Goal: Task Accomplishment & Management: Manage account settings

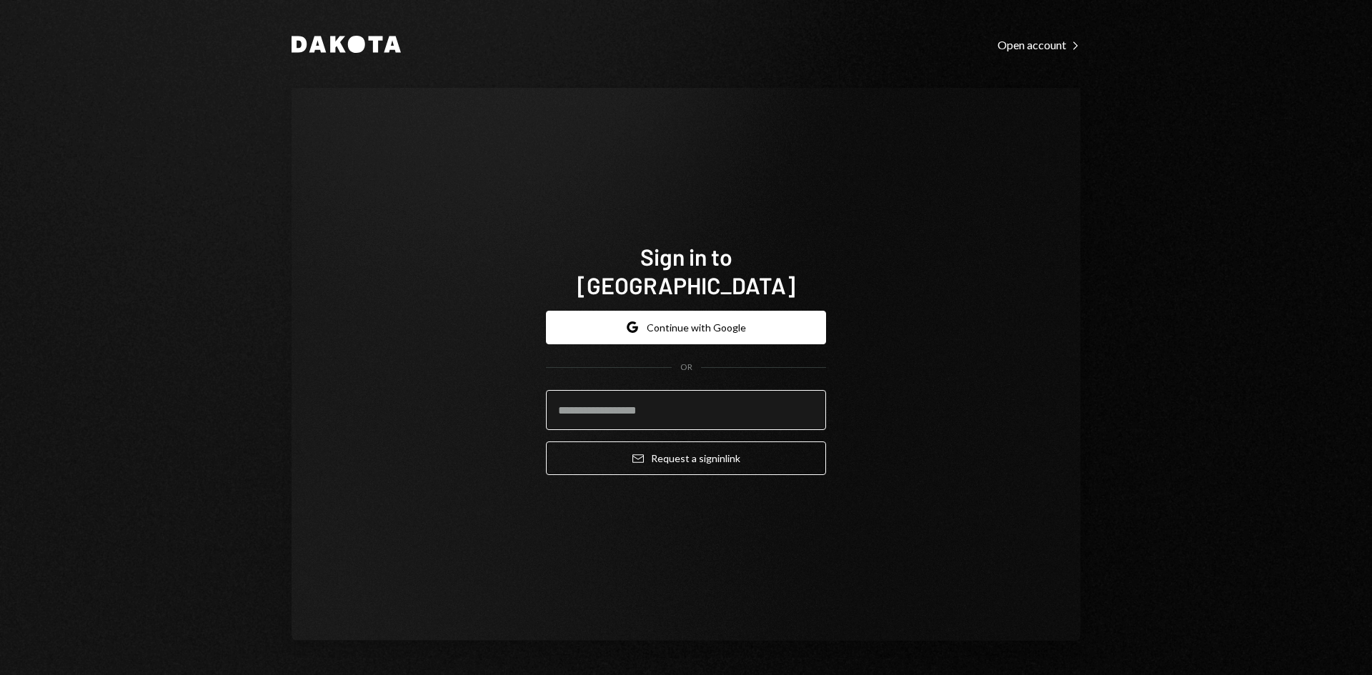
click at [693, 395] on input "email" at bounding box center [686, 410] width 280 height 40
type input "**********"
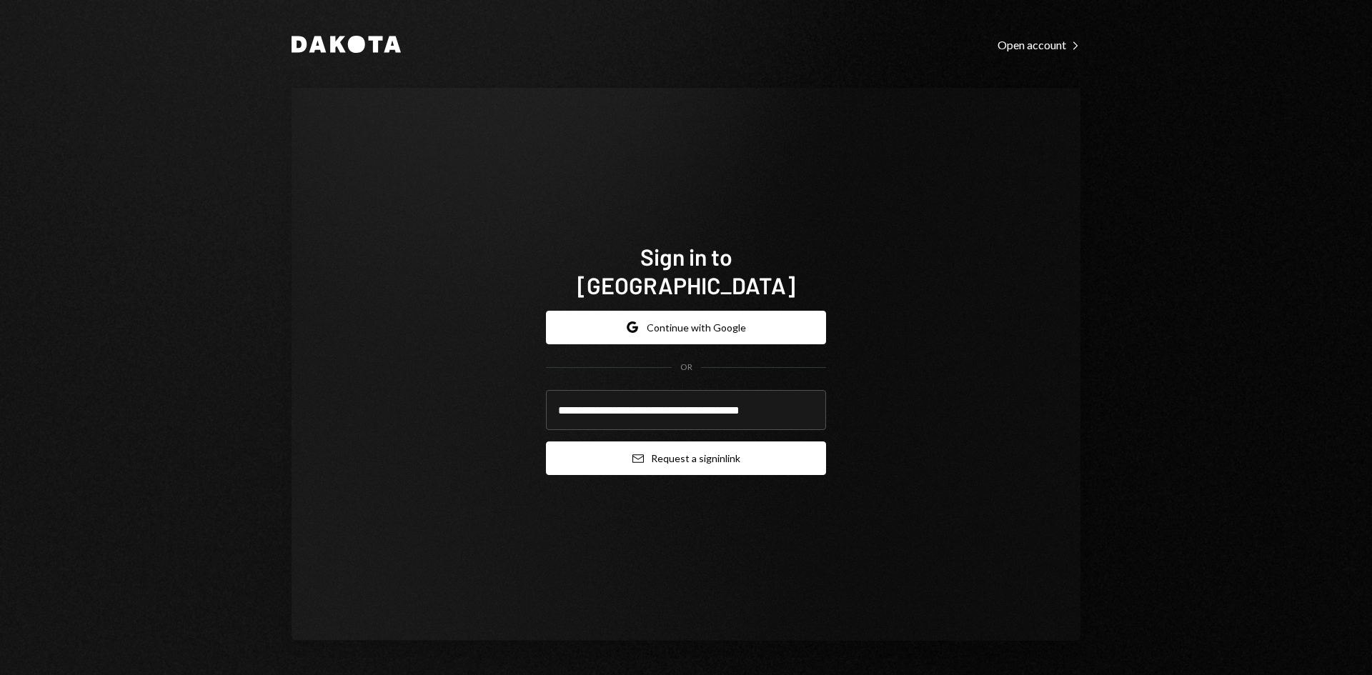
click at [702, 451] on button "Email Request a sign in link" at bounding box center [686, 459] width 280 height 34
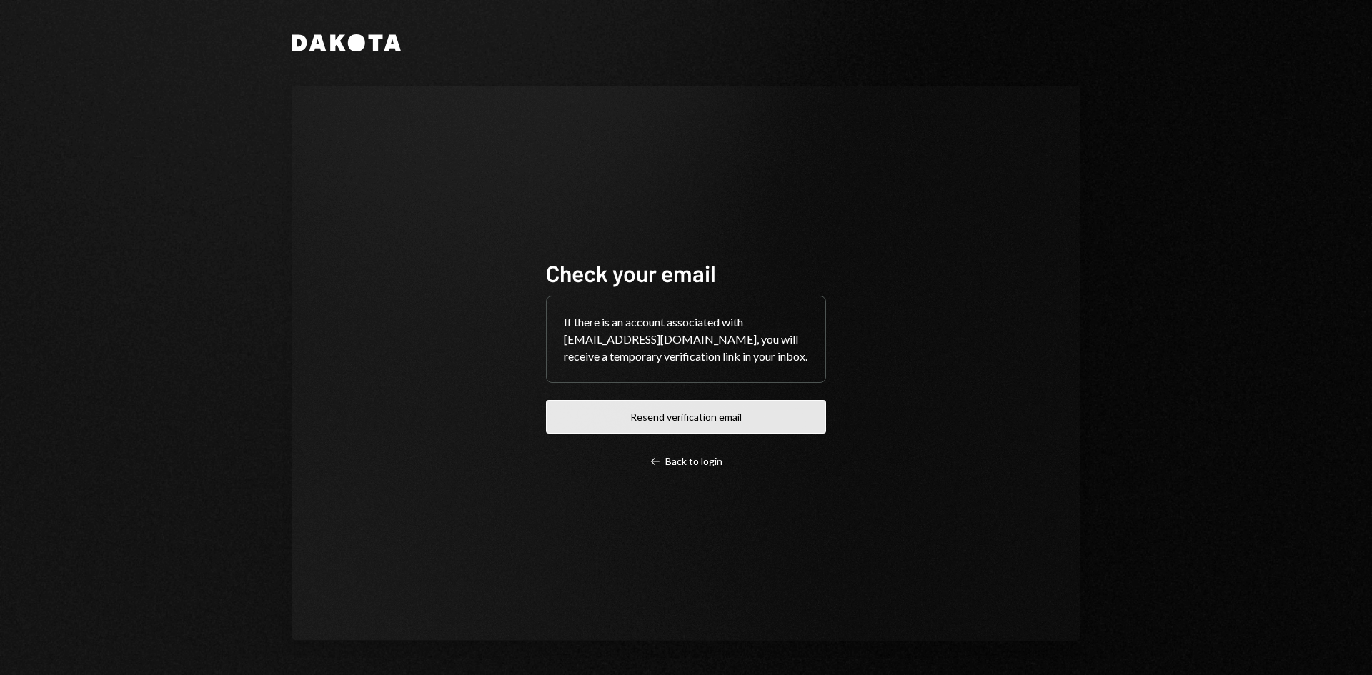
click at [747, 410] on div "Check your email If there is an account associated with [EMAIL_ADDRESS][DOMAIN_…" at bounding box center [686, 363] width 280 height 209
click at [695, 433] on button "Resend verification email" at bounding box center [686, 417] width 280 height 34
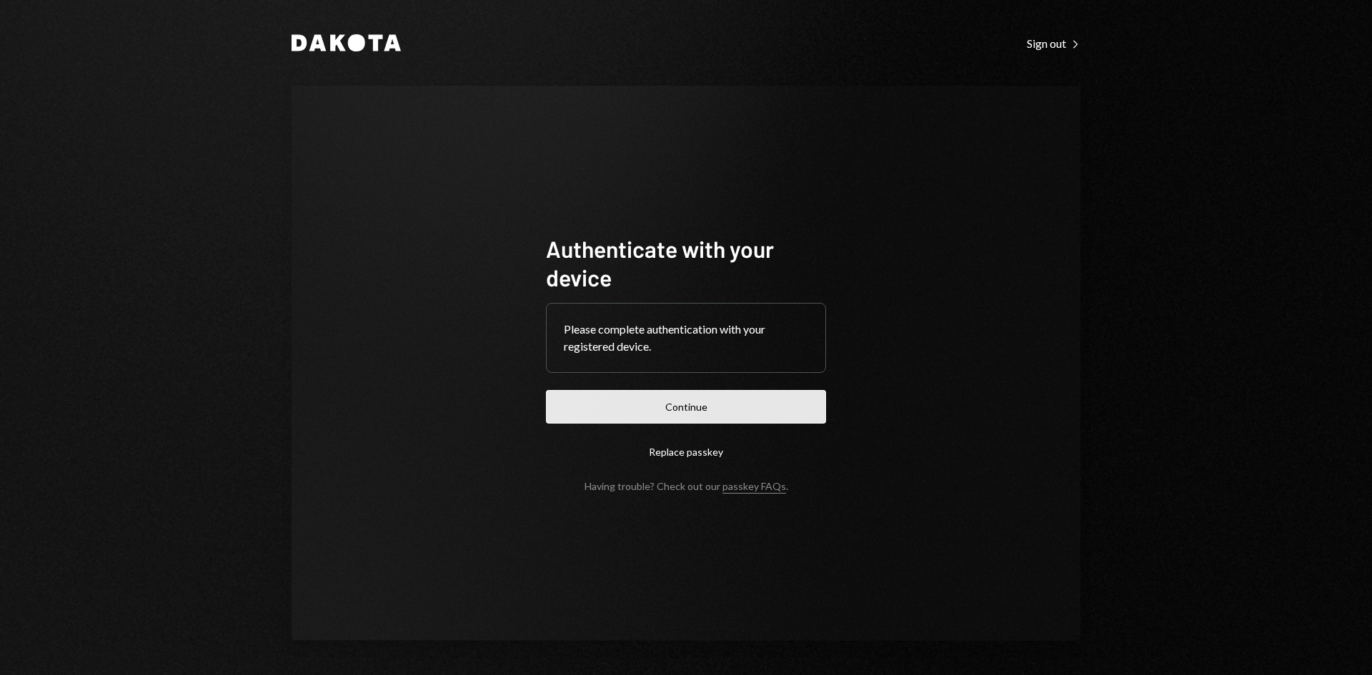
click at [743, 407] on button "Continue" at bounding box center [686, 407] width 280 height 34
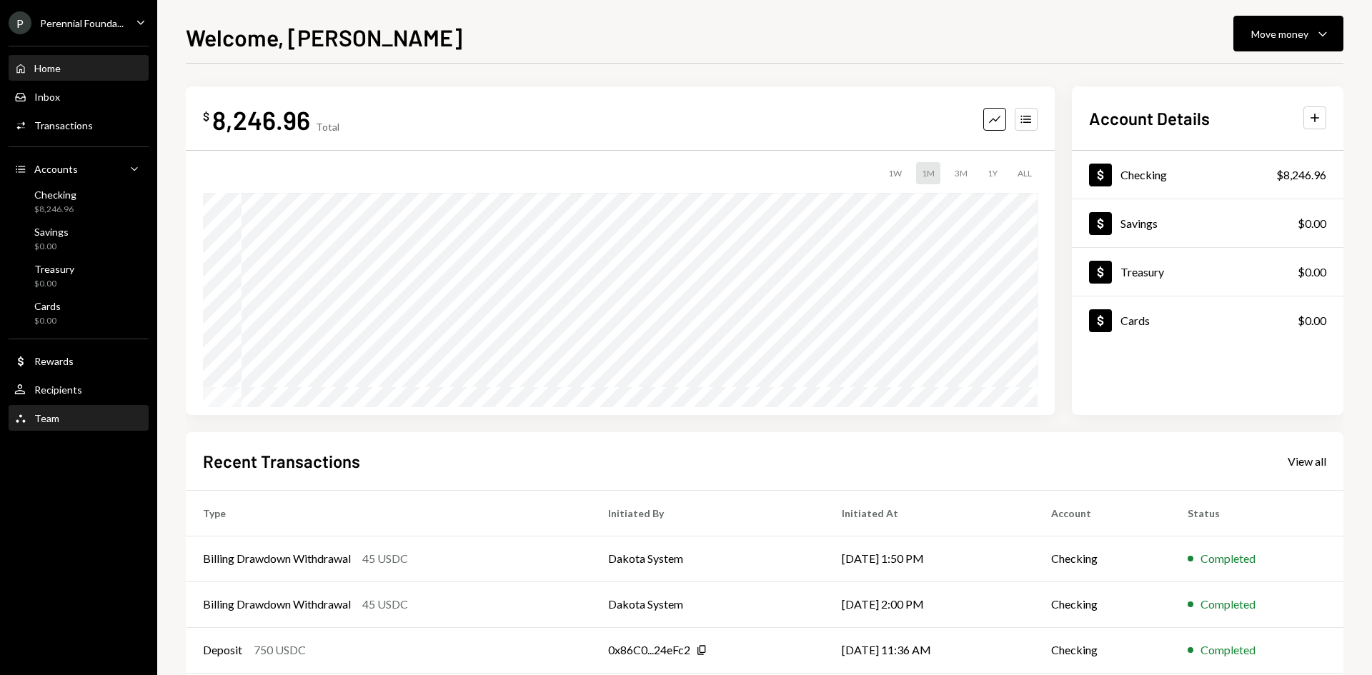
click at [51, 412] on div "Team Team" at bounding box center [36, 418] width 45 height 13
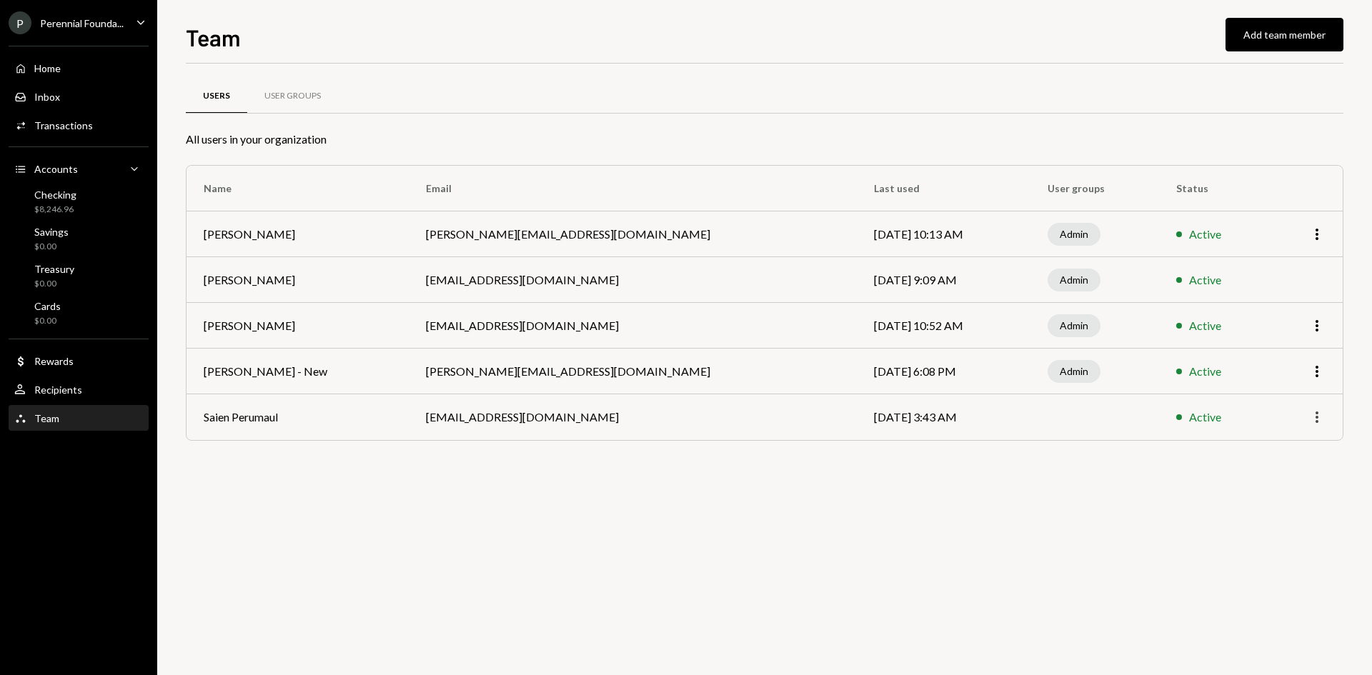
click at [1317, 415] on icon "button" at bounding box center [1317, 417] width 3 height 11
click at [1295, 470] on div "Remove" at bounding box center [1284, 472] width 71 height 25
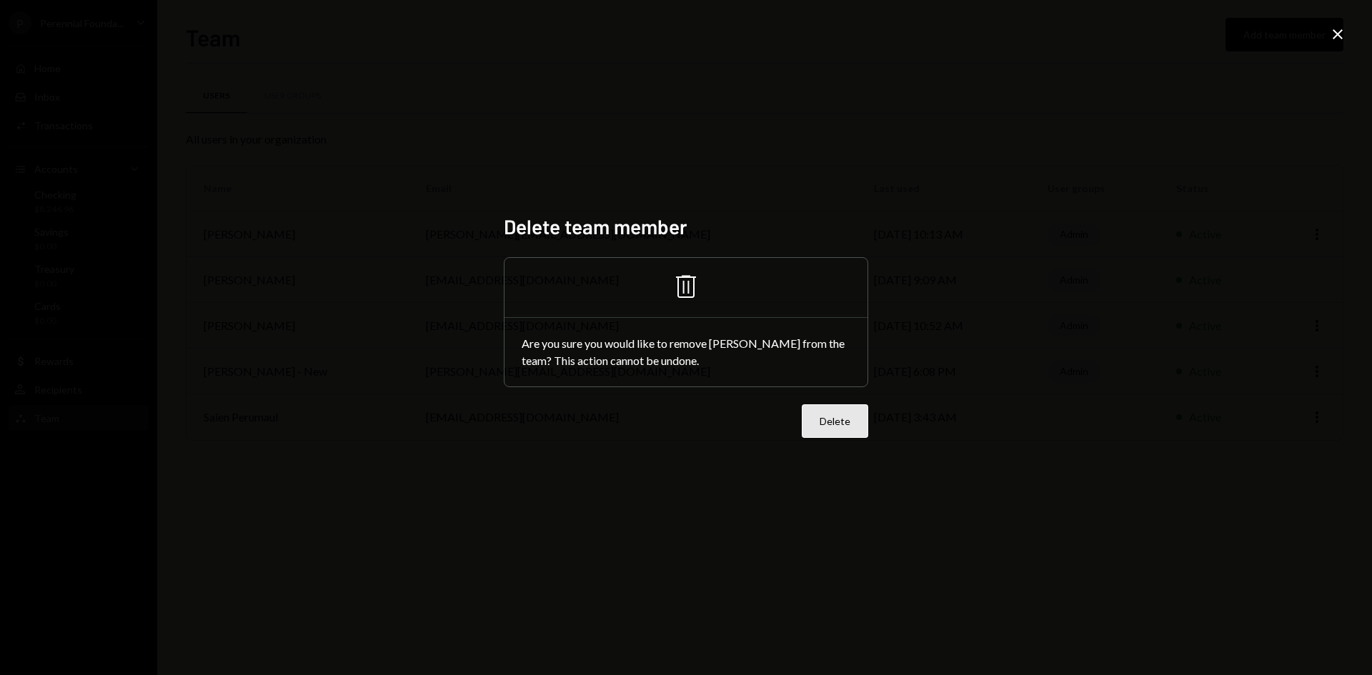
click at [838, 425] on button "Delete" at bounding box center [835, 422] width 66 height 34
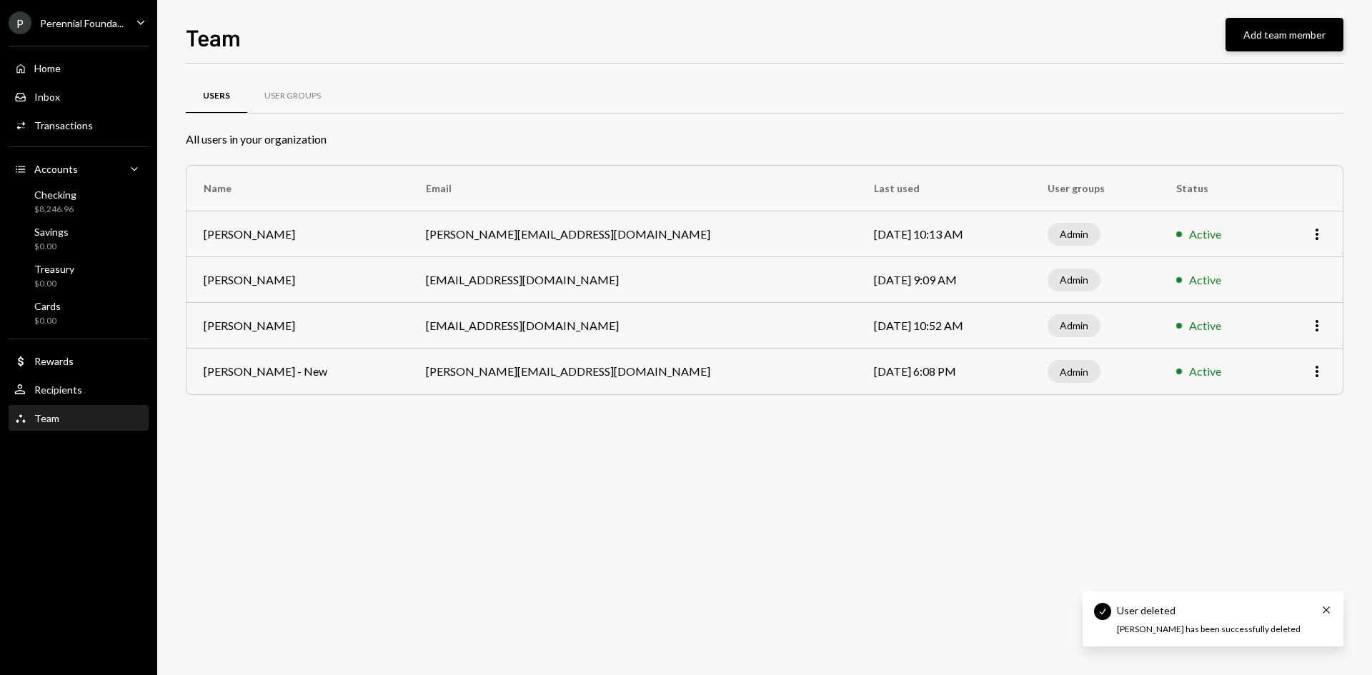
click at [1270, 29] on button "Add team member" at bounding box center [1285, 35] width 118 height 34
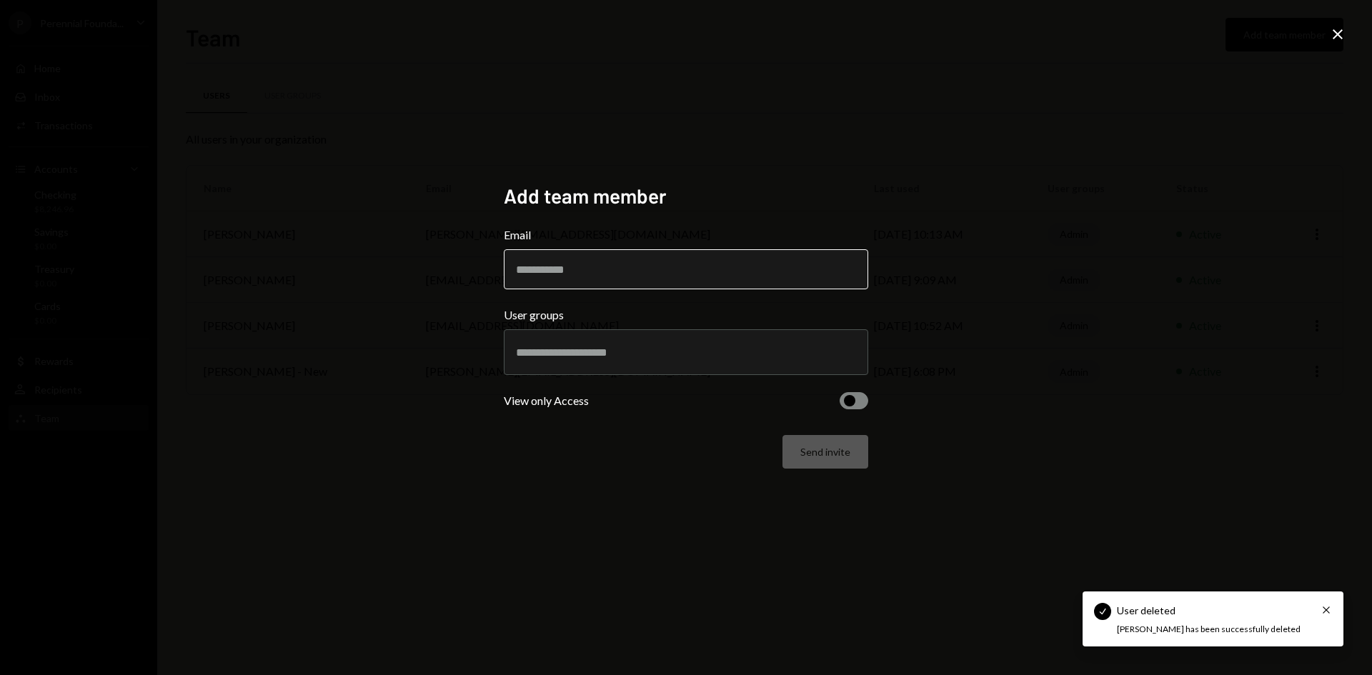
click at [688, 279] on input "Email" at bounding box center [686, 269] width 365 height 40
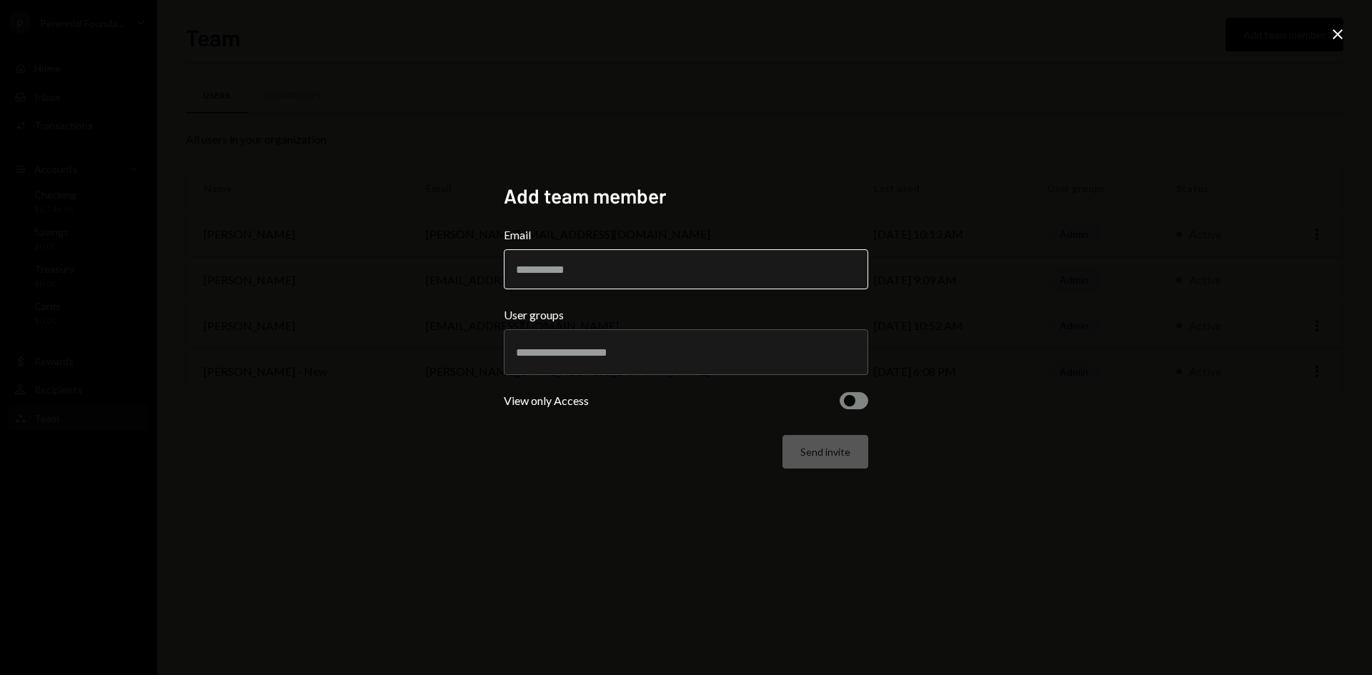
click at [688, 272] on input "Email" at bounding box center [686, 269] width 365 height 40
paste input "**********"
type input "**********"
click at [650, 347] on input "text" at bounding box center [686, 352] width 340 height 13
click at [594, 480] on div "**********" at bounding box center [686, 338] width 365 height 309
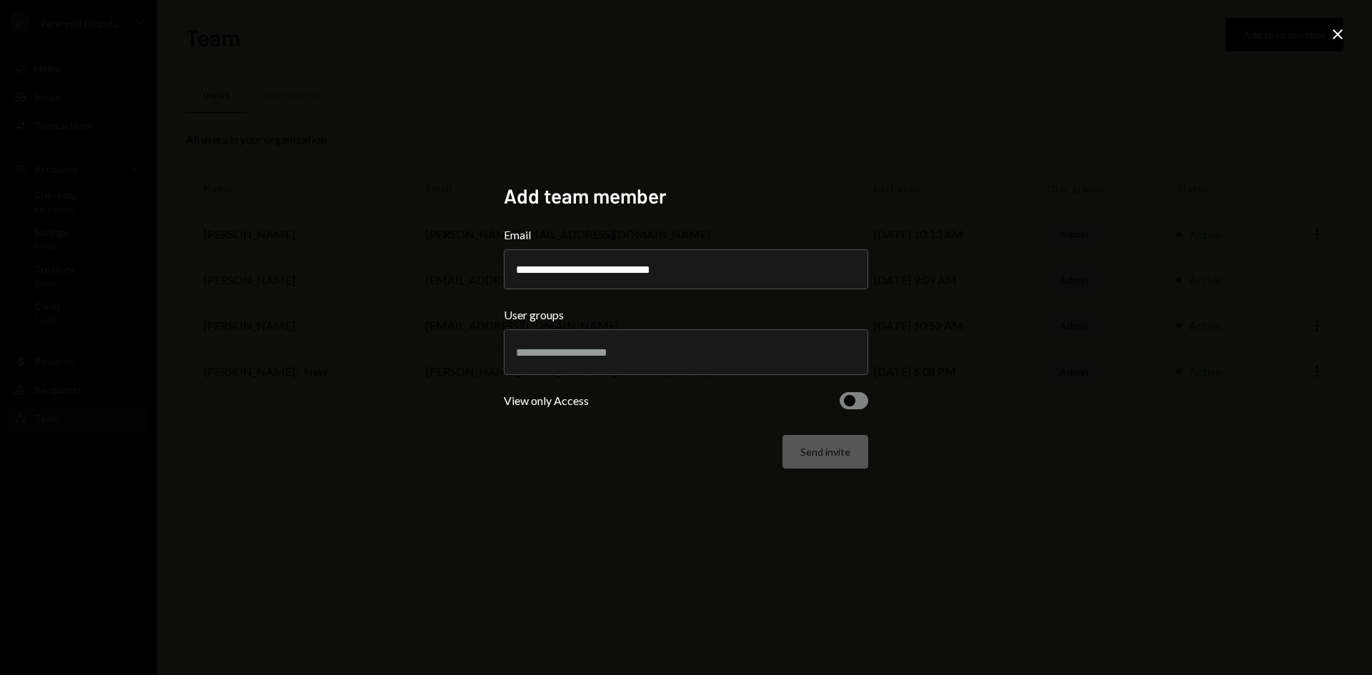
click at [858, 405] on button "button" at bounding box center [854, 400] width 29 height 17
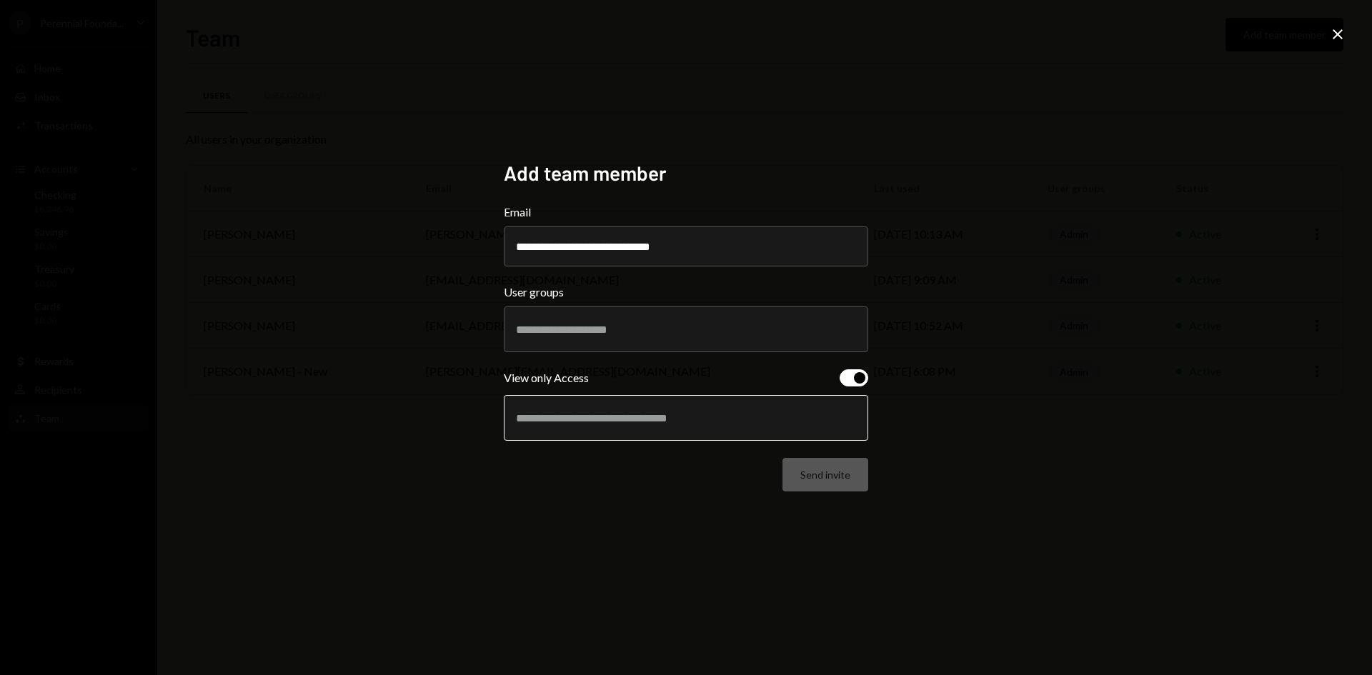
click at [754, 419] on input "text" at bounding box center [686, 418] width 340 height 13
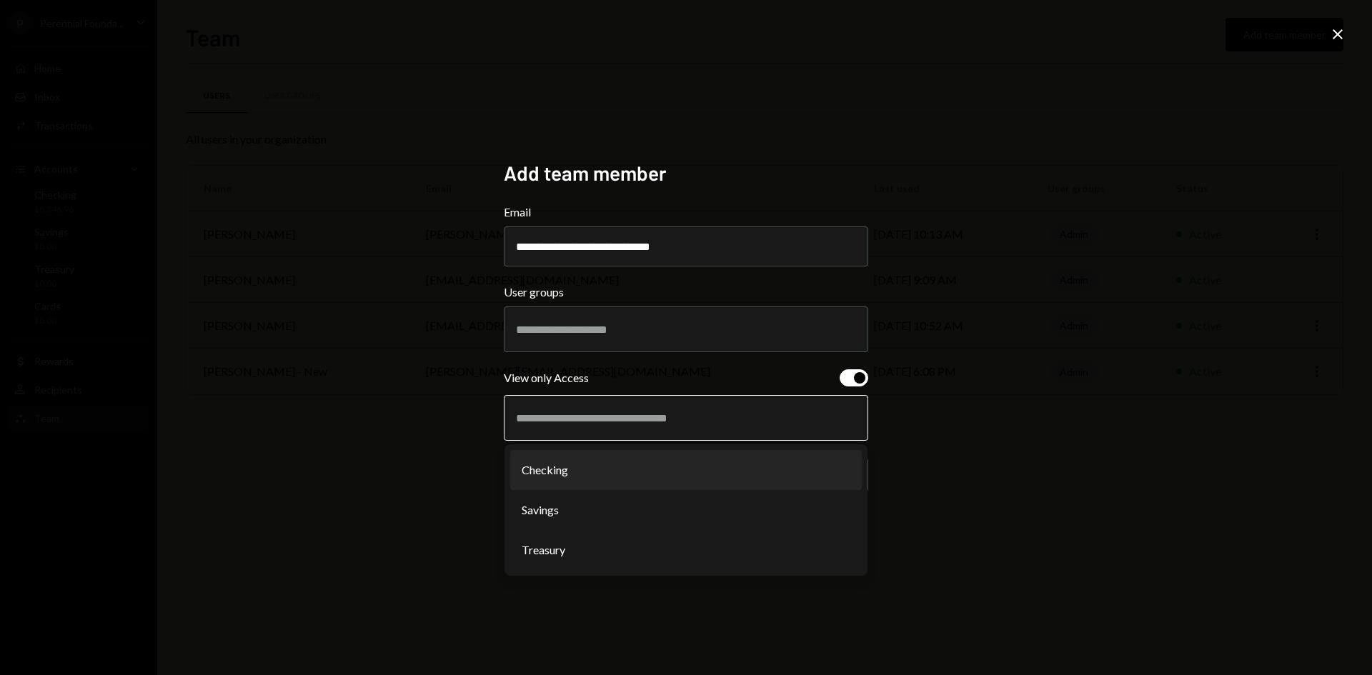
click at [700, 471] on li "Checking" at bounding box center [686, 470] width 352 height 40
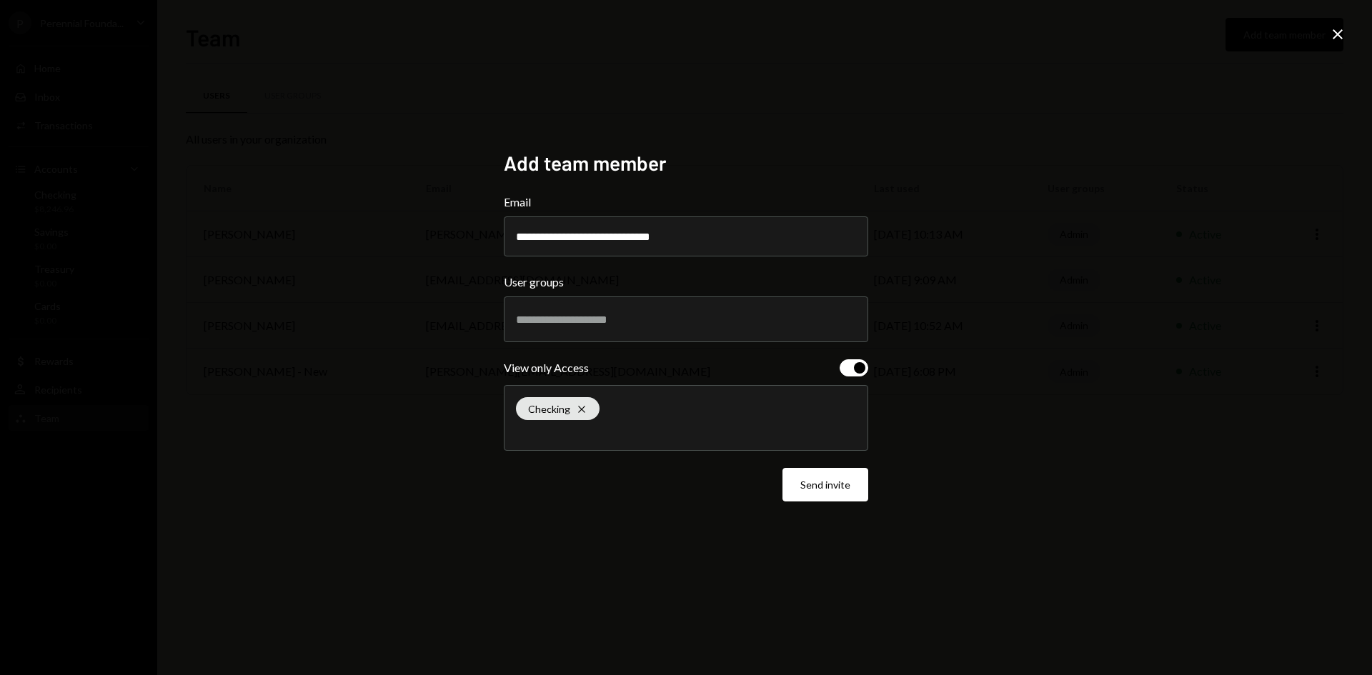
click at [723, 413] on div "Checking Cross" at bounding box center [686, 418] width 340 height 64
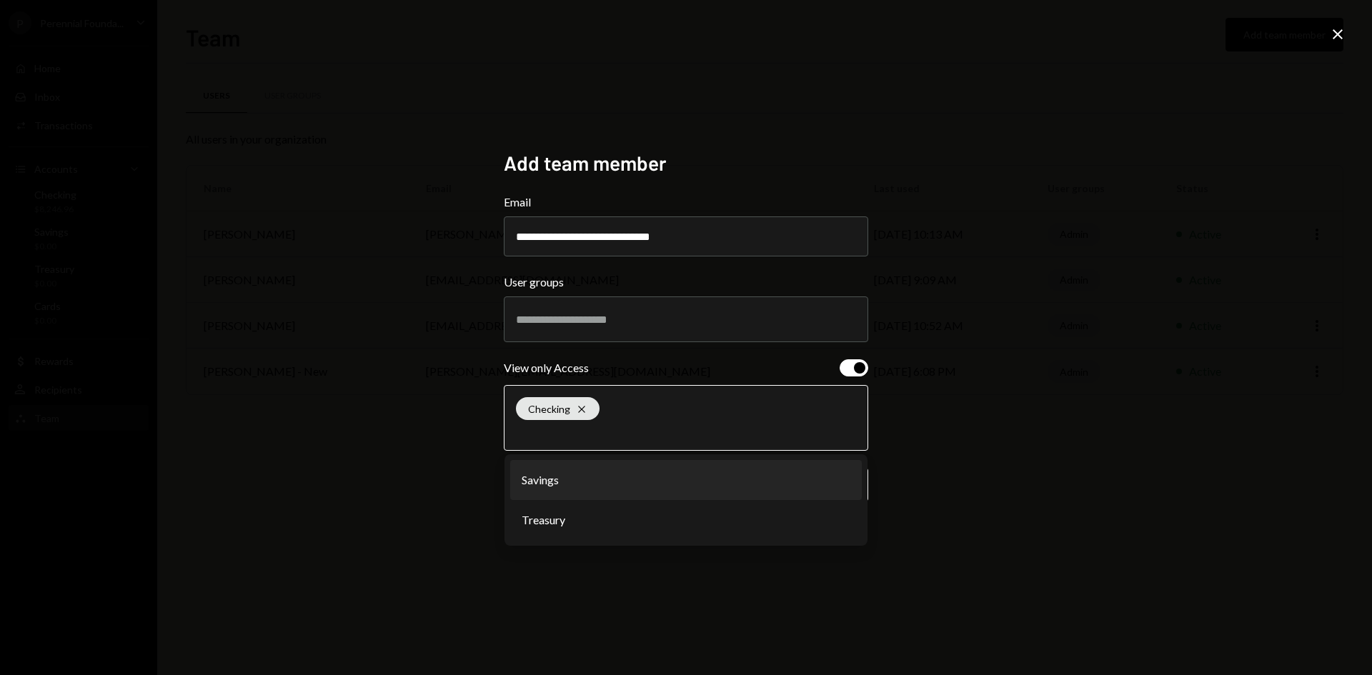
click at [693, 495] on li "Savings" at bounding box center [686, 480] width 352 height 40
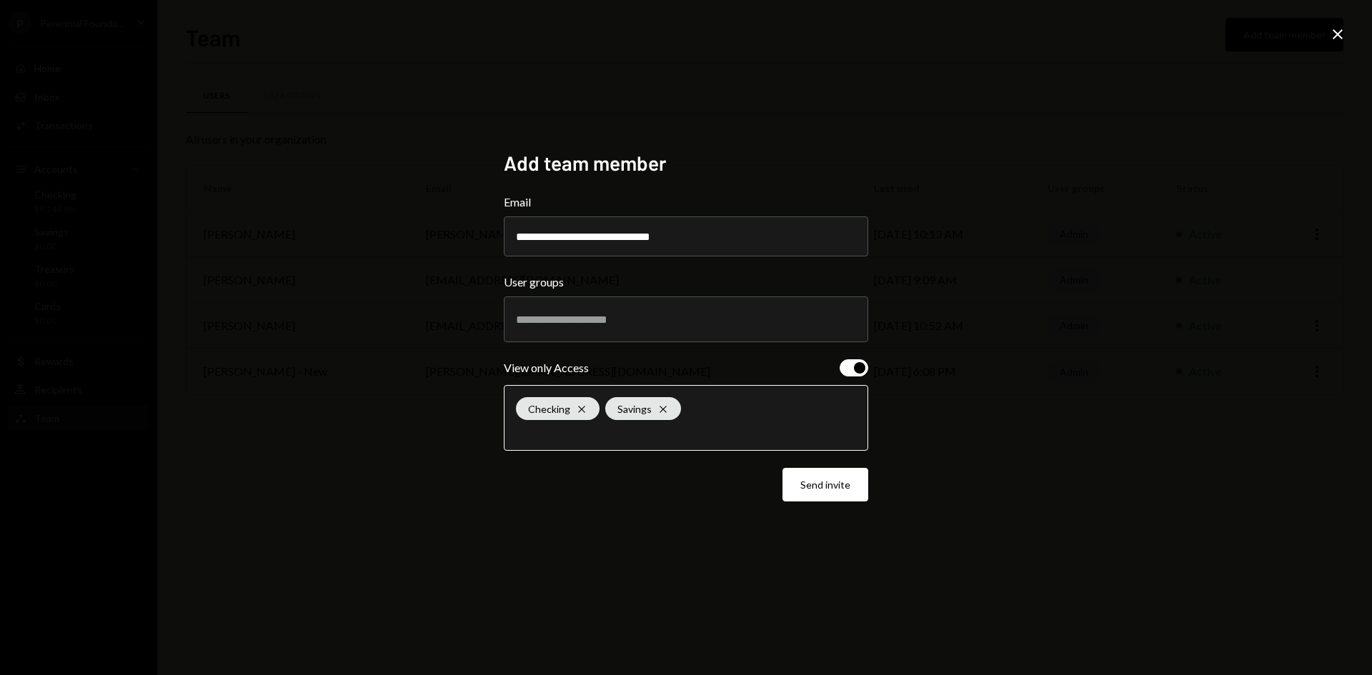
click at [730, 432] on input "text" at bounding box center [686, 432] width 340 height 13
click at [747, 444] on div "Checking Cross Savings Cross" at bounding box center [686, 418] width 340 height 64
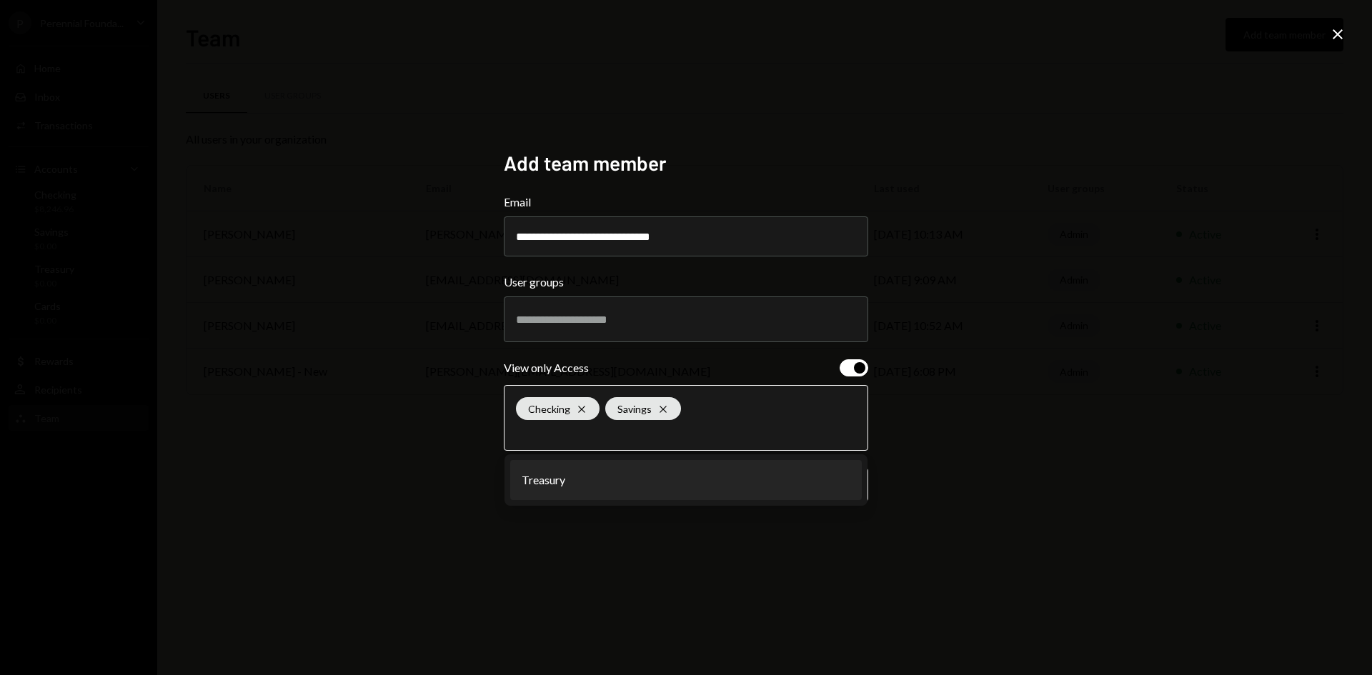
click at [715, 479] on li "Treasury" at bounding box center [686, 480] width 352 height 40
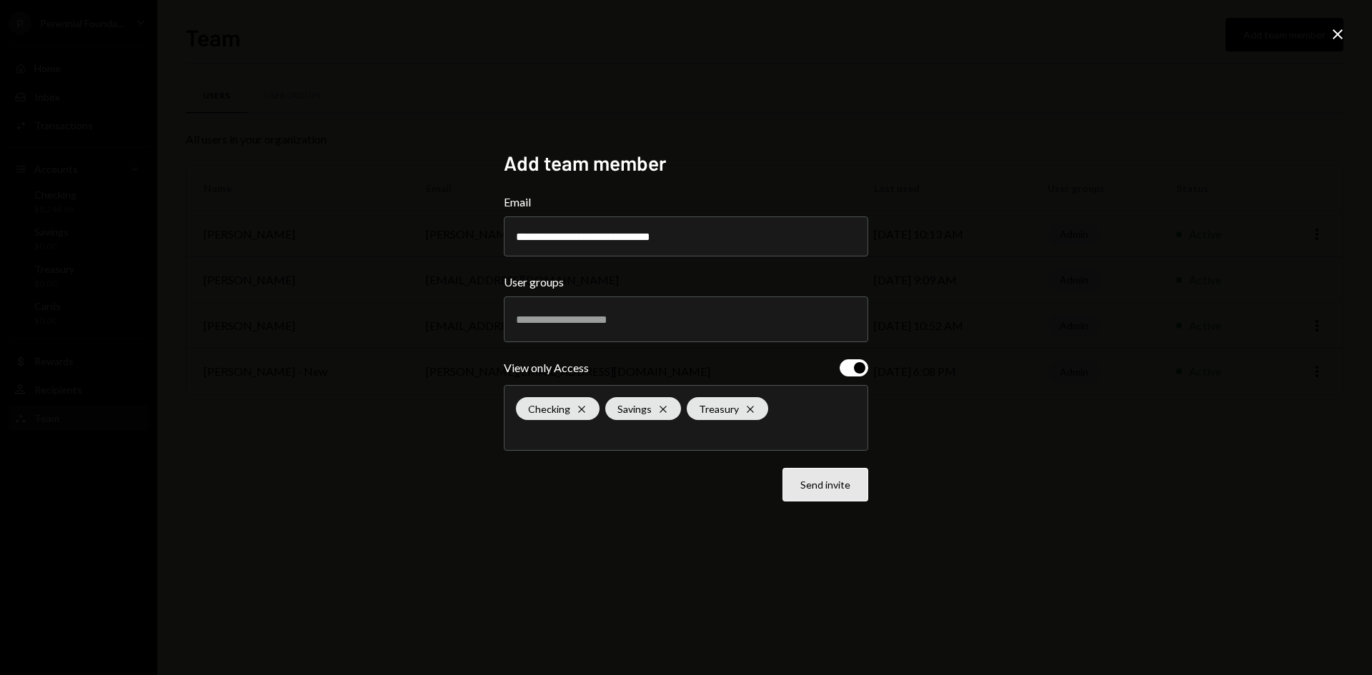
click at [822, 478] on button "Send invite" at bounding box center [826, 485] width 86 height 34
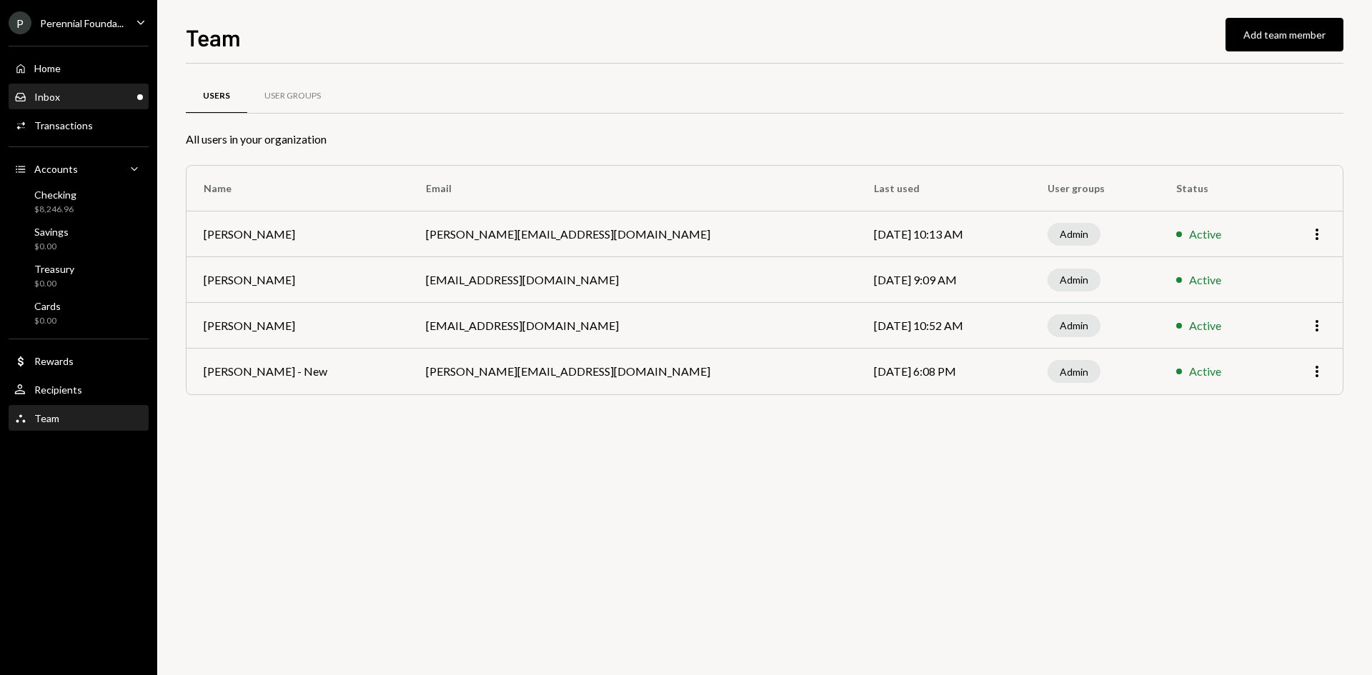
click at [91, 91] on div "Inbox Inbox" at bounding box center [78, 97] width 129 height 13
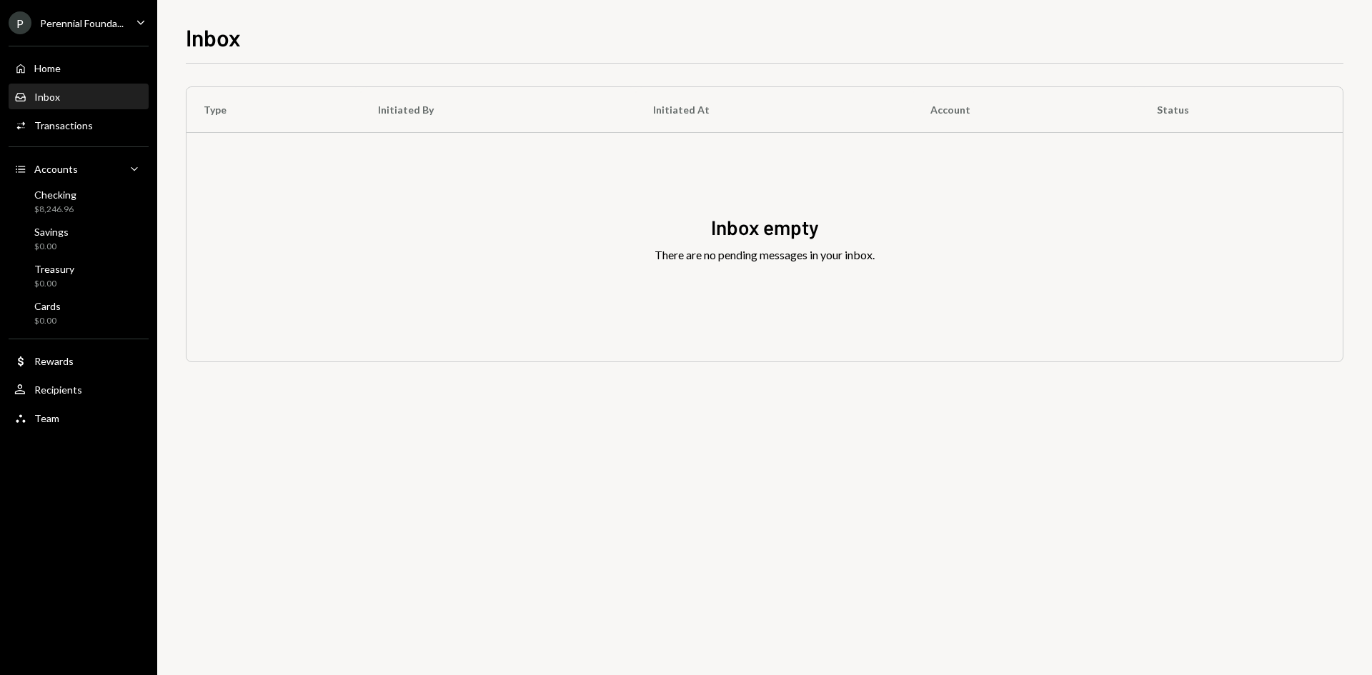
click at [80, 97] on div "Inbox Inbox" at bounding box center [78, 97] width 129 height 13
click at [81, 130] on div "Transactions" at bounding box center [63, 125] width 59 height 12
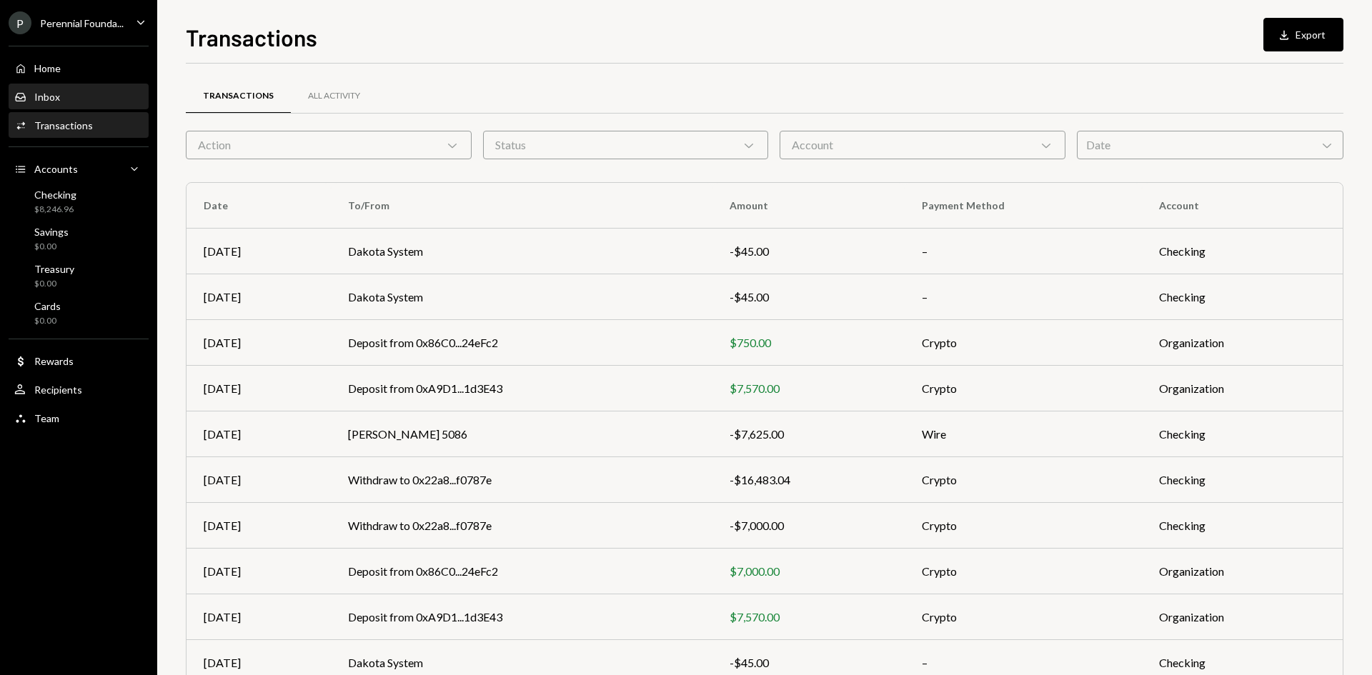
click at [94, 94] on div "Inbox Inbox" at bounding box center [78, 97] width 129 height 13
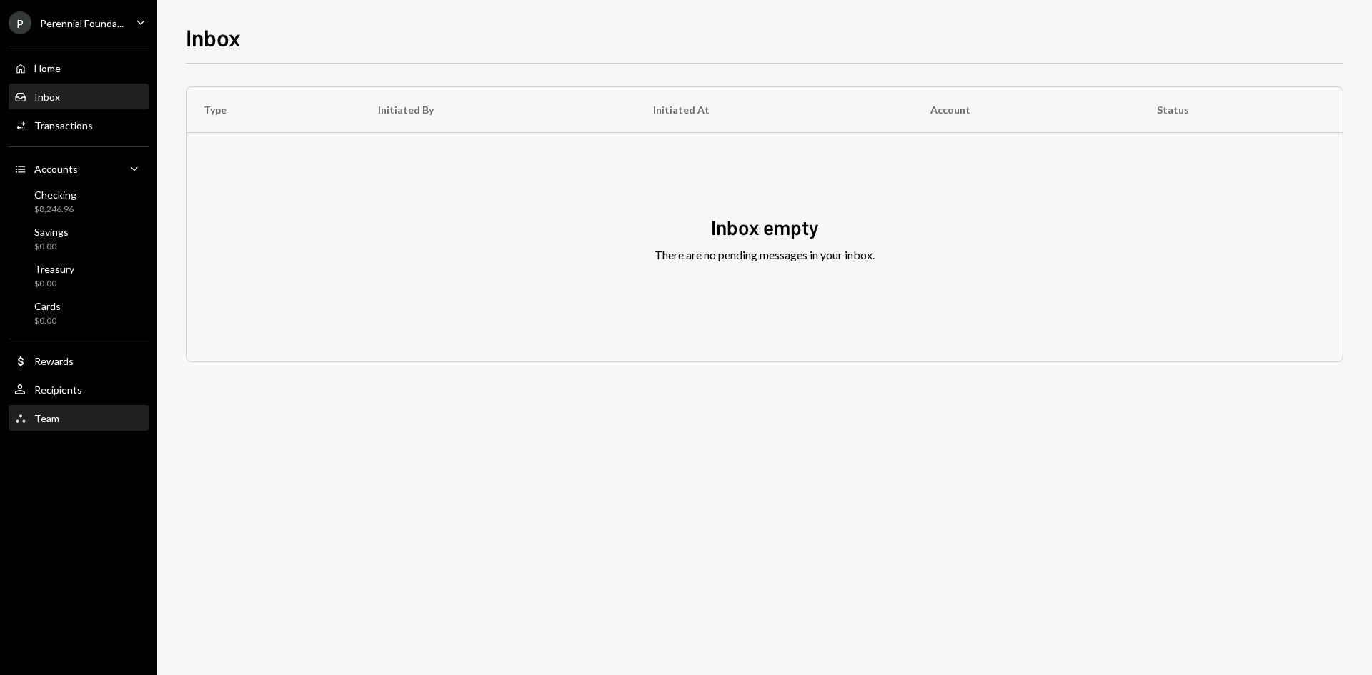
click at [127, 408] on div "Team Team" at bounding box center [78, 419] width 129 height 24
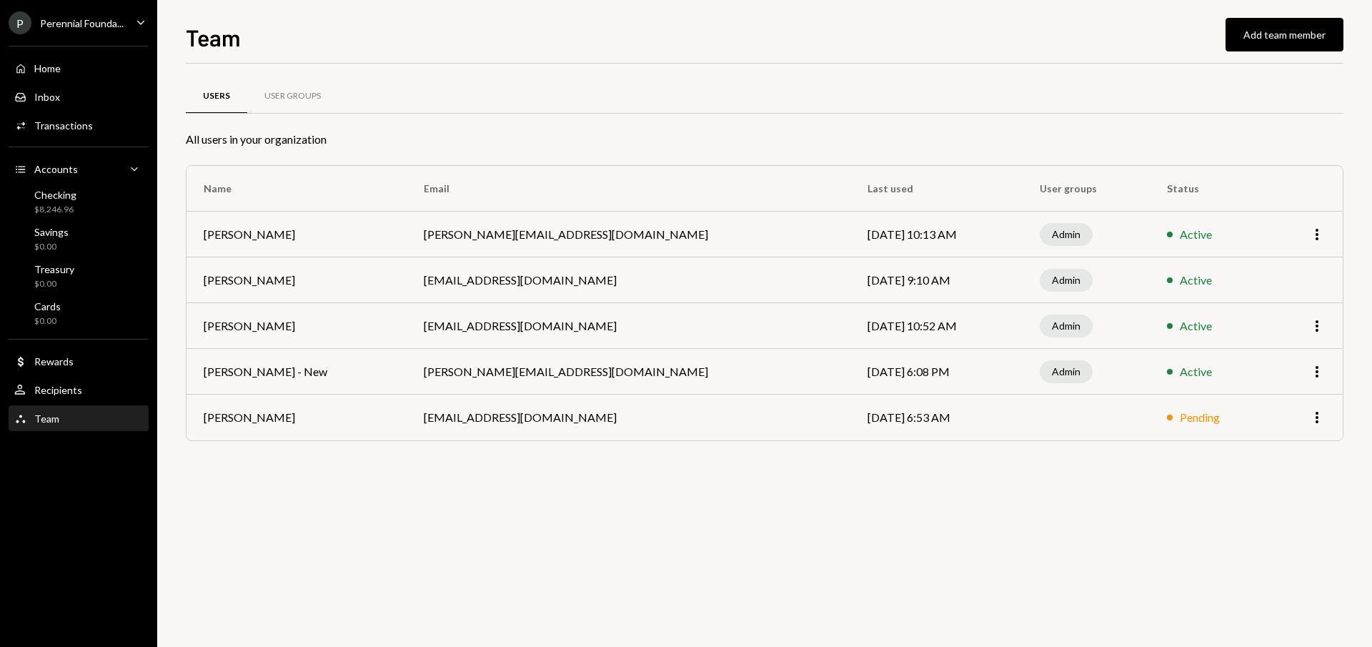
click at [965, 66] on div "Users User Groups All users in your organization Name Email Last used User grou…" at bounding box center [765, 267] width 1158 height 406
